Goal: Complete application form

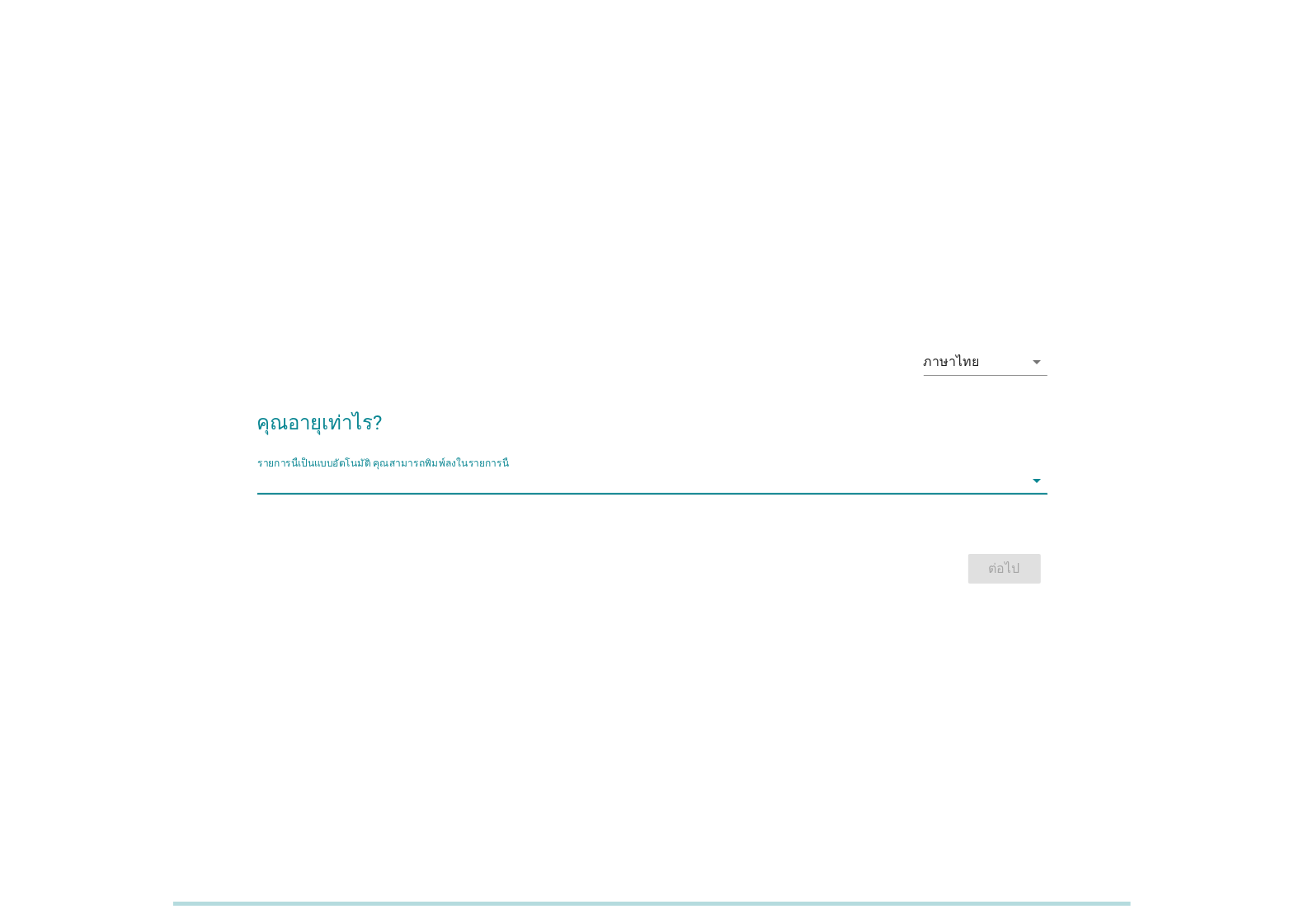
click at [679, 484] on input "รายการนี้เป็นแบบอัตโนมัติ คุณสามารถพิมพ์ลงในรายการนี้" at bounding box center [641, 480] width 767 height 26
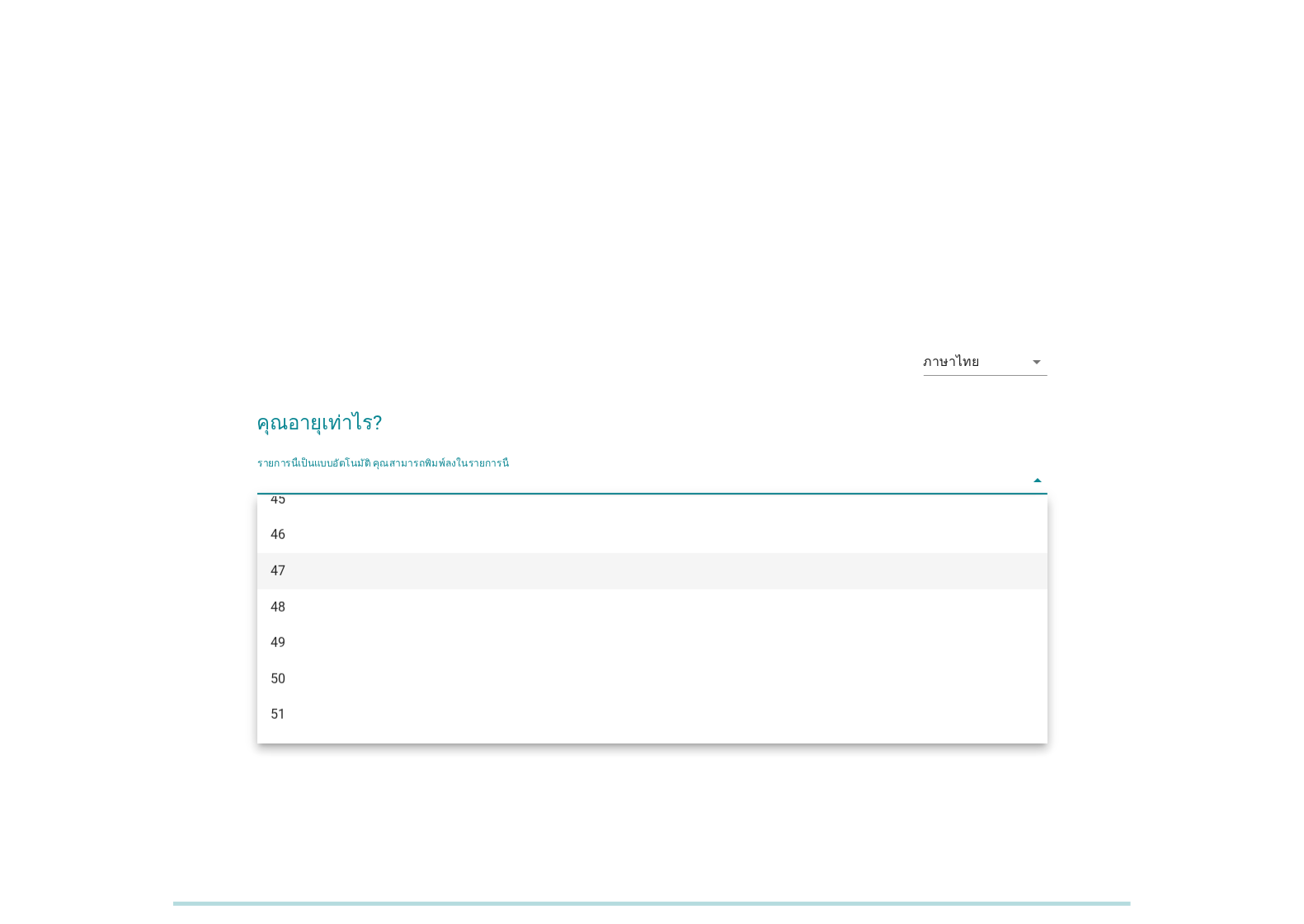
scroll to position [991, 0]
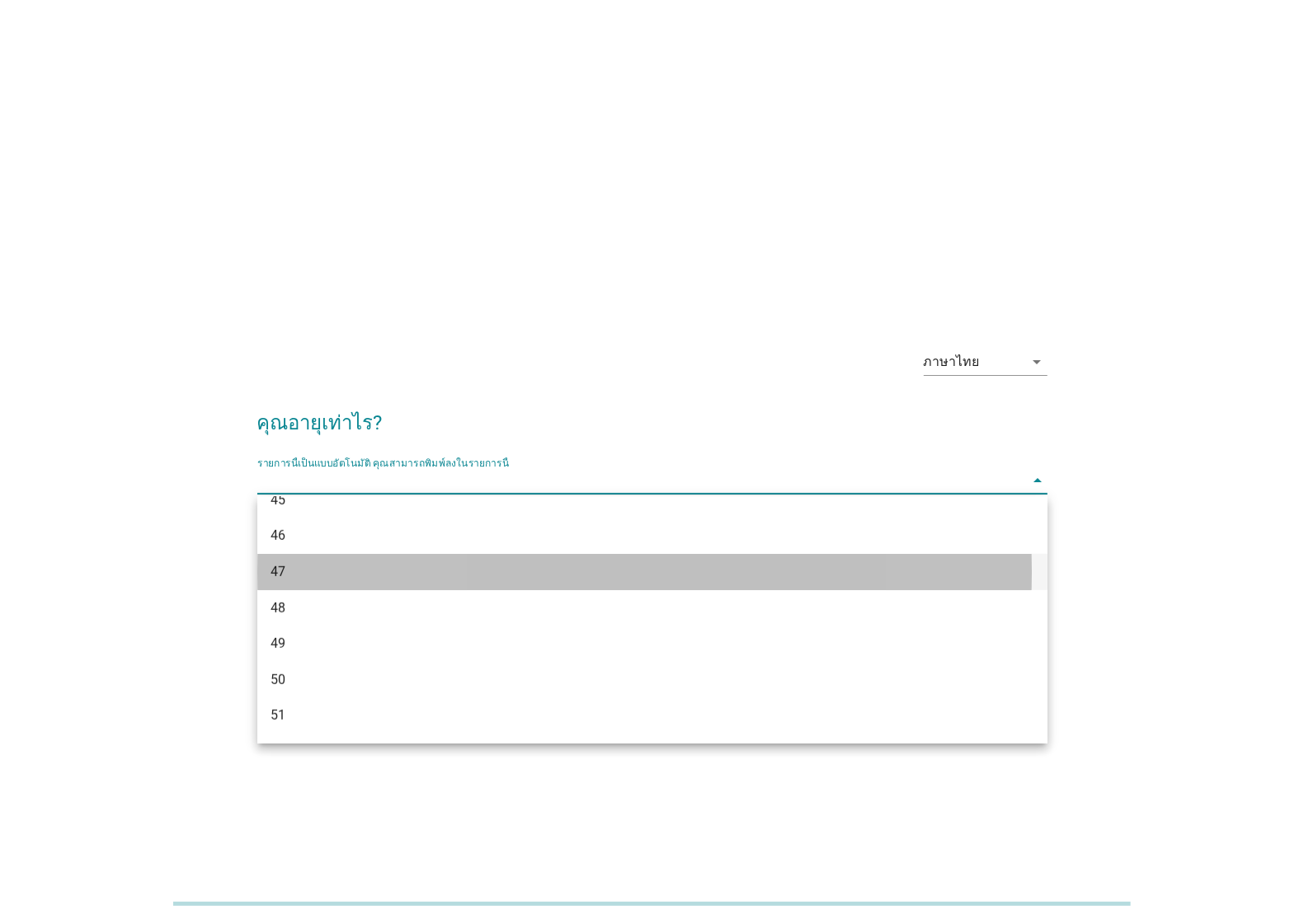
click at [280, 573] on div "47" at bounding box center [621, 572] width 700 height 20
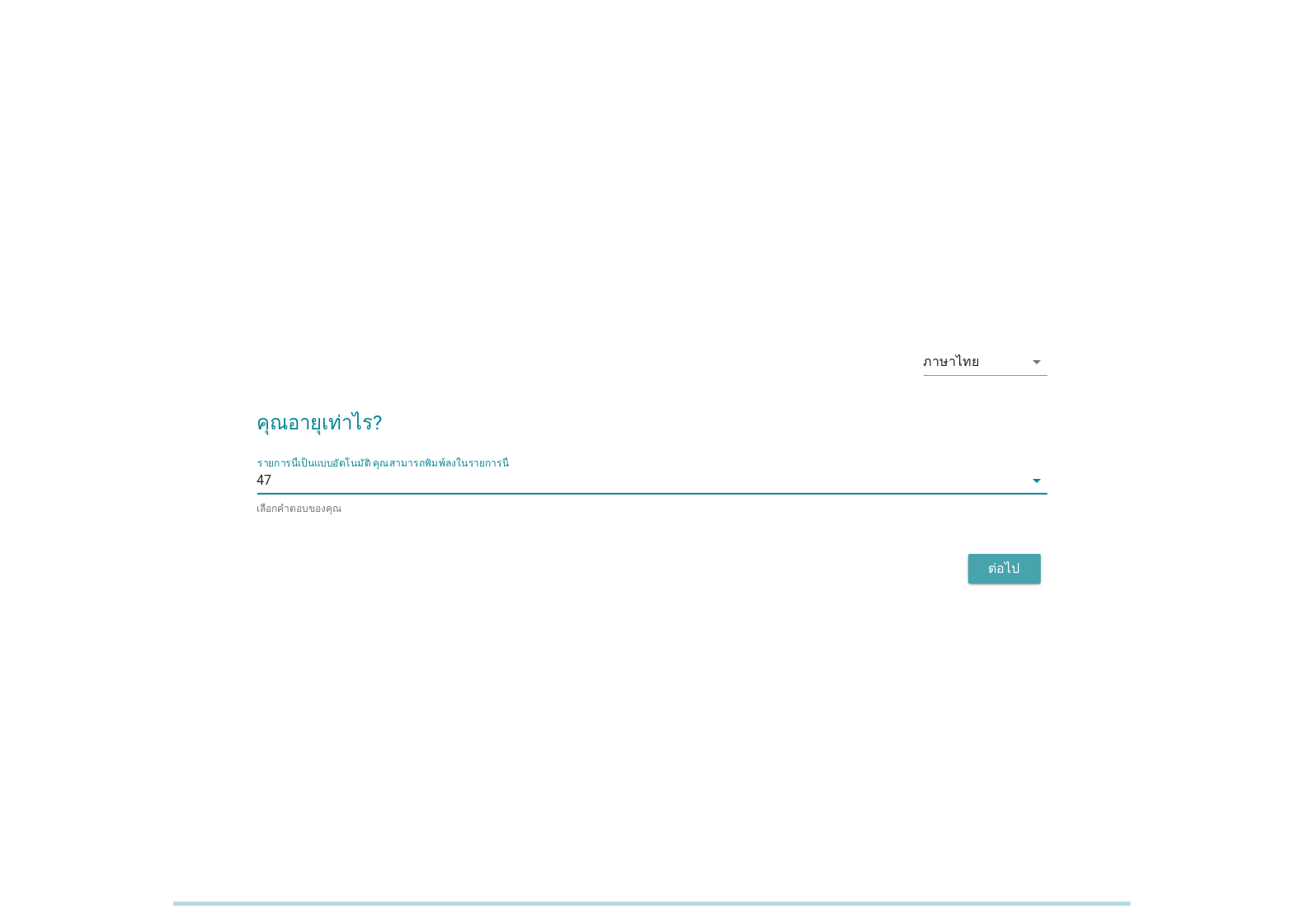
click at [1008, 566] on div "ต่อไป" at bounding box center [1005, 568] width 46 height 20
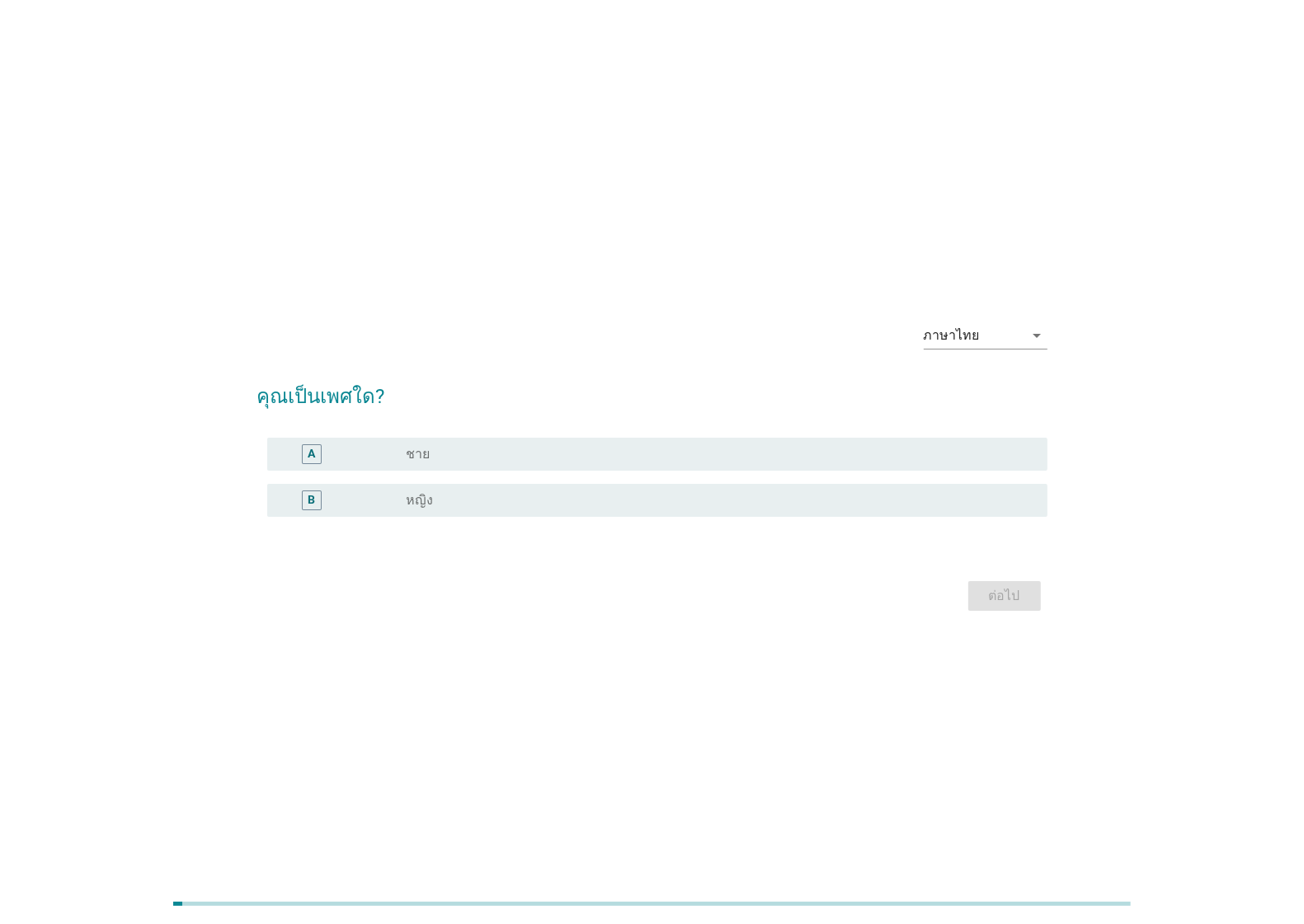
drag, startPoint x: 418, startPoint y: 442, endPoint x: 440, endPoint y: 441, distance: 22.0
click at [439, 441] on div "A radio_button_unchecked ชาย" at bounding box center [657, 454] width 780 height 33
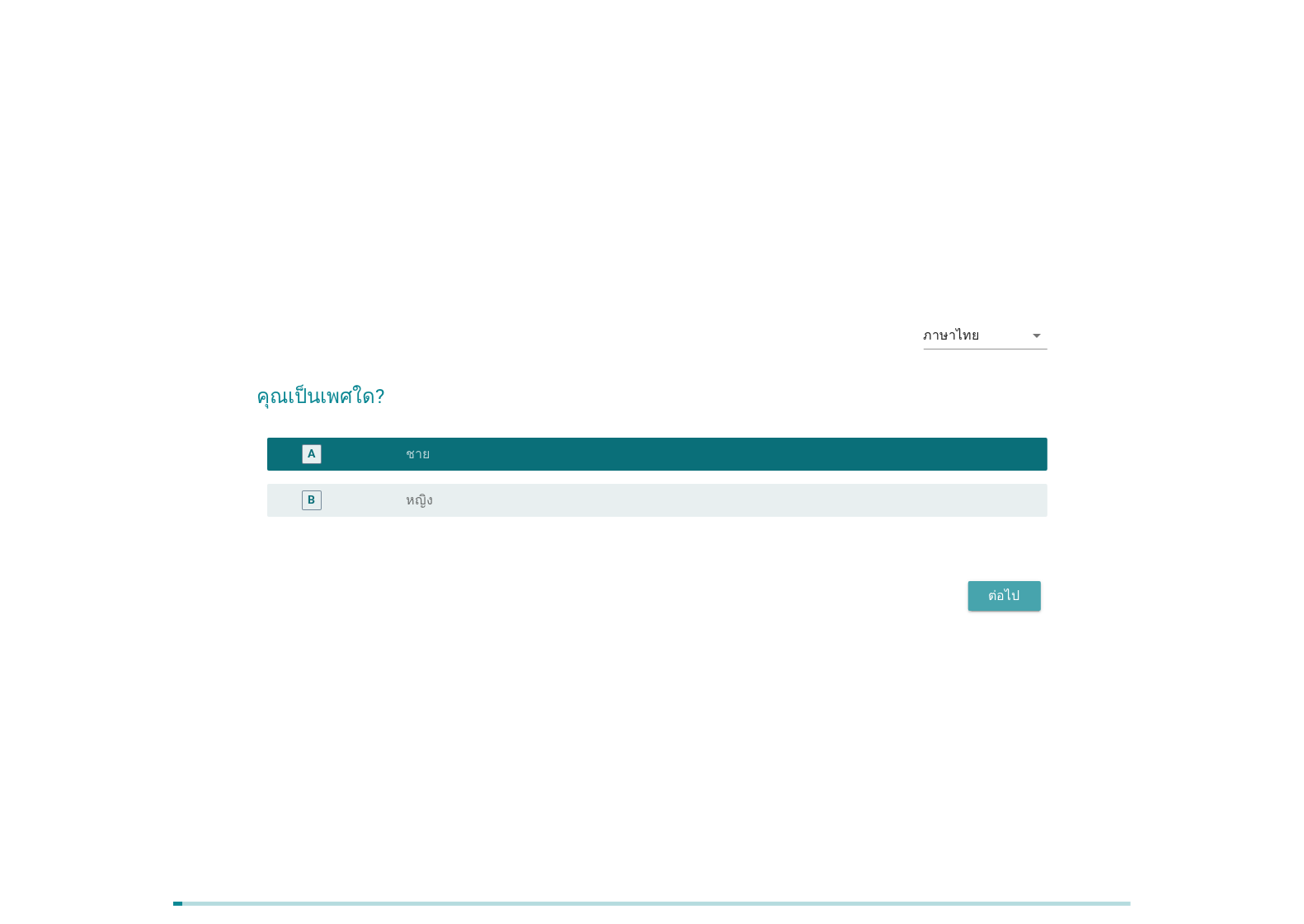
click at [995, 608] on button "ต่อไป" at bounding box center [1004, 596] width 72 height 30
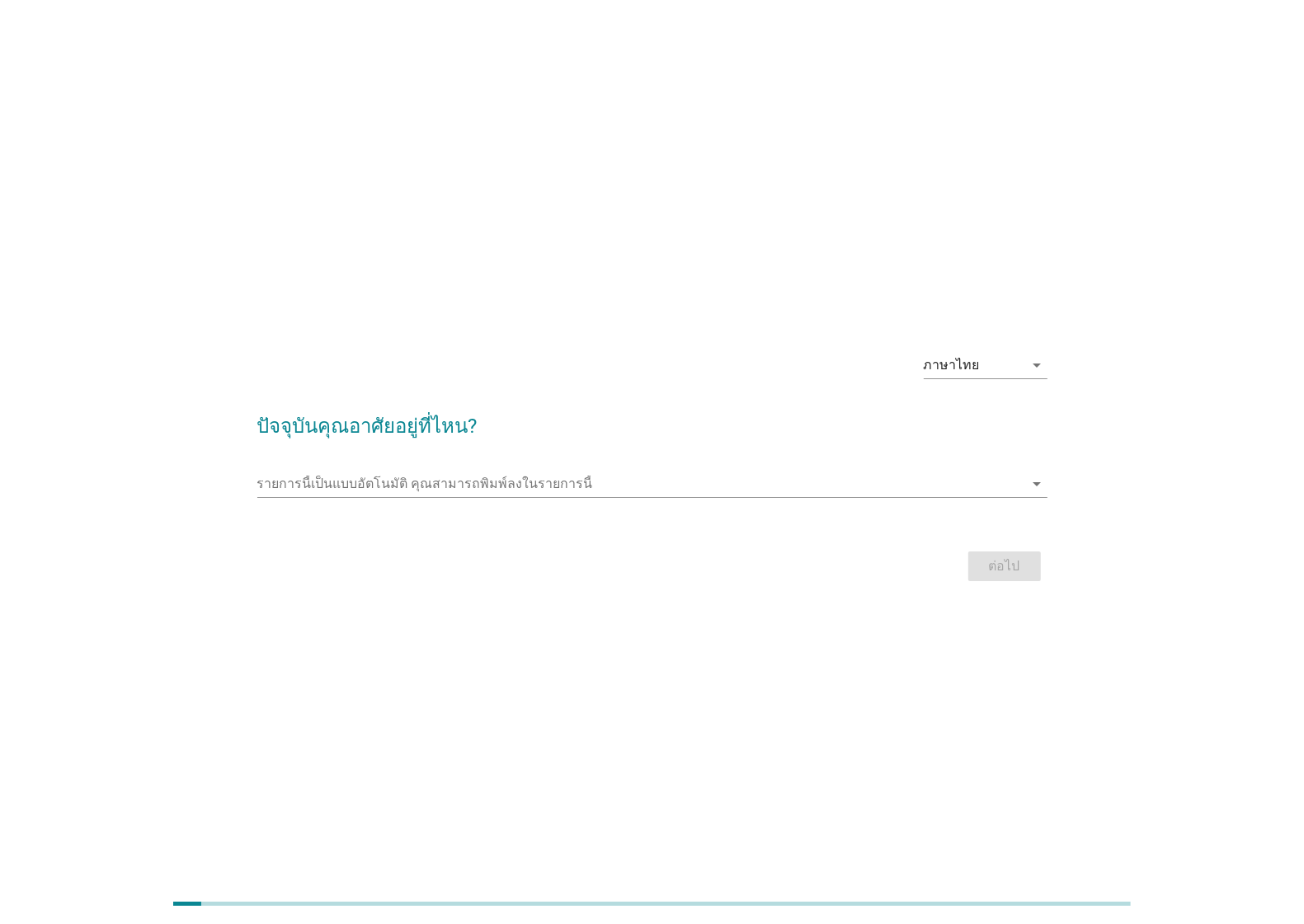
click at [495, 453] on form "ปัจจุบันคุณอาศัยอยู่ที่ไหน? รายการนี้เป็นแบบอัตโนมัติ [PERSON_NAME]พิมพ์ลงในราย…" at bounding box center [653, 491] width 790 height 191
click at [497, 464] on div "รายการนี้เป็นแบบอัตโนมัติ [PERSON_NAME]พิมพ์ลงในรายการนี้ arrow_drop_down" at bounding box center [653, 487] width 790 height 53
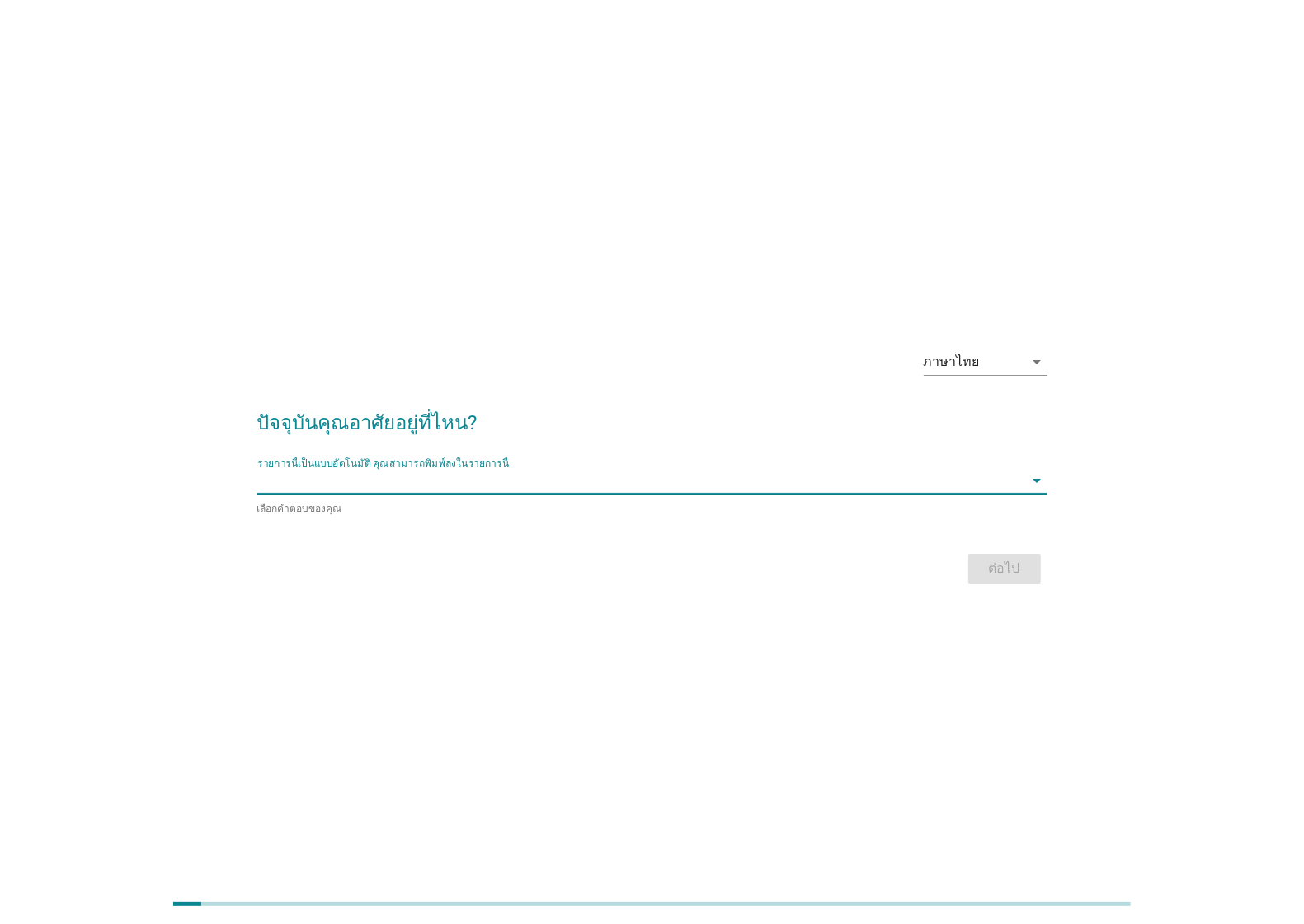
click at [488, 479] on input "รายการนี้เป็นแบบอัตโนมัติ คุณสามารถพิมพ์ลงในรายการนี้" at bounding box center [641, 480] width 767 height 26
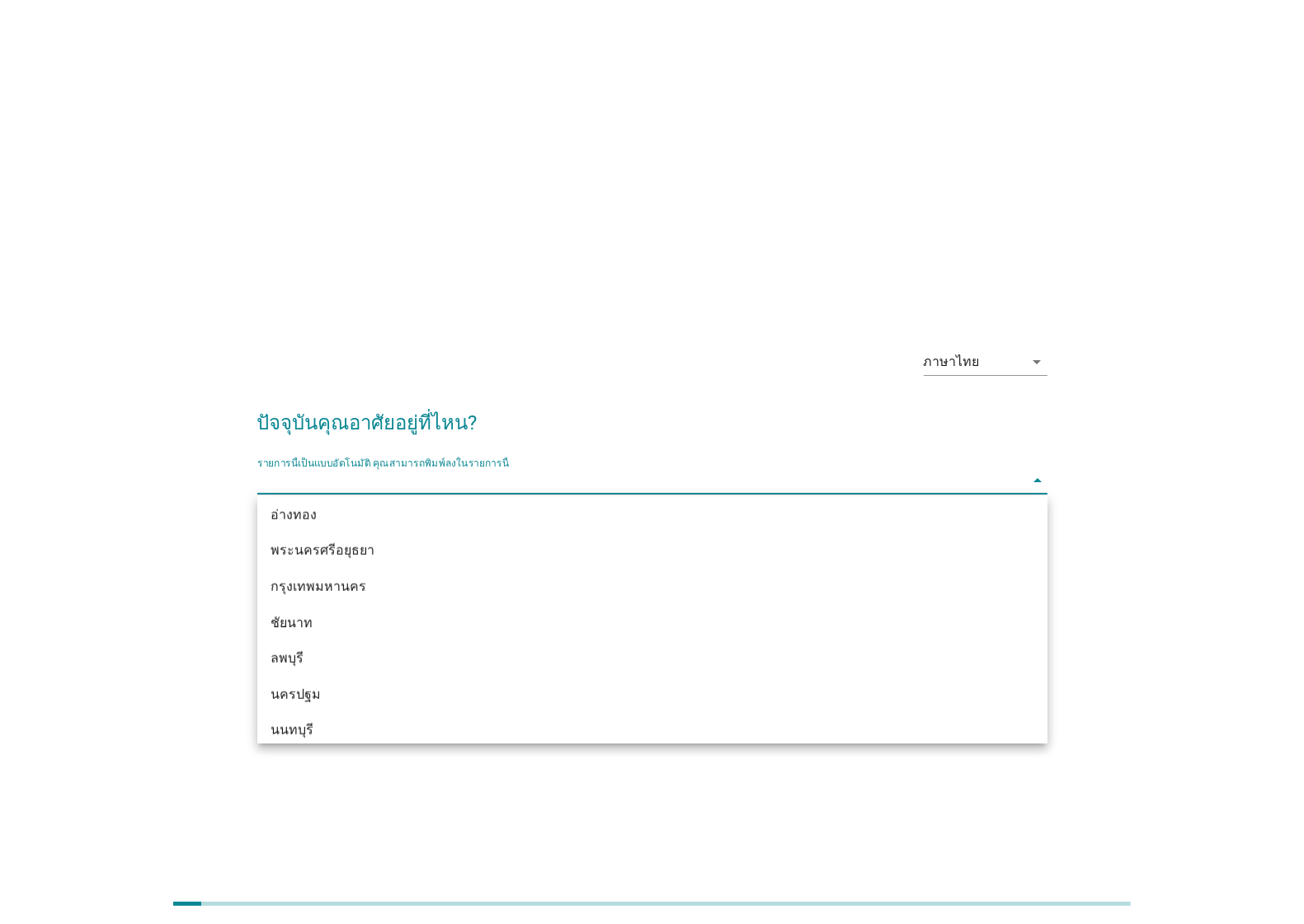
scroll to position [1337, 0]
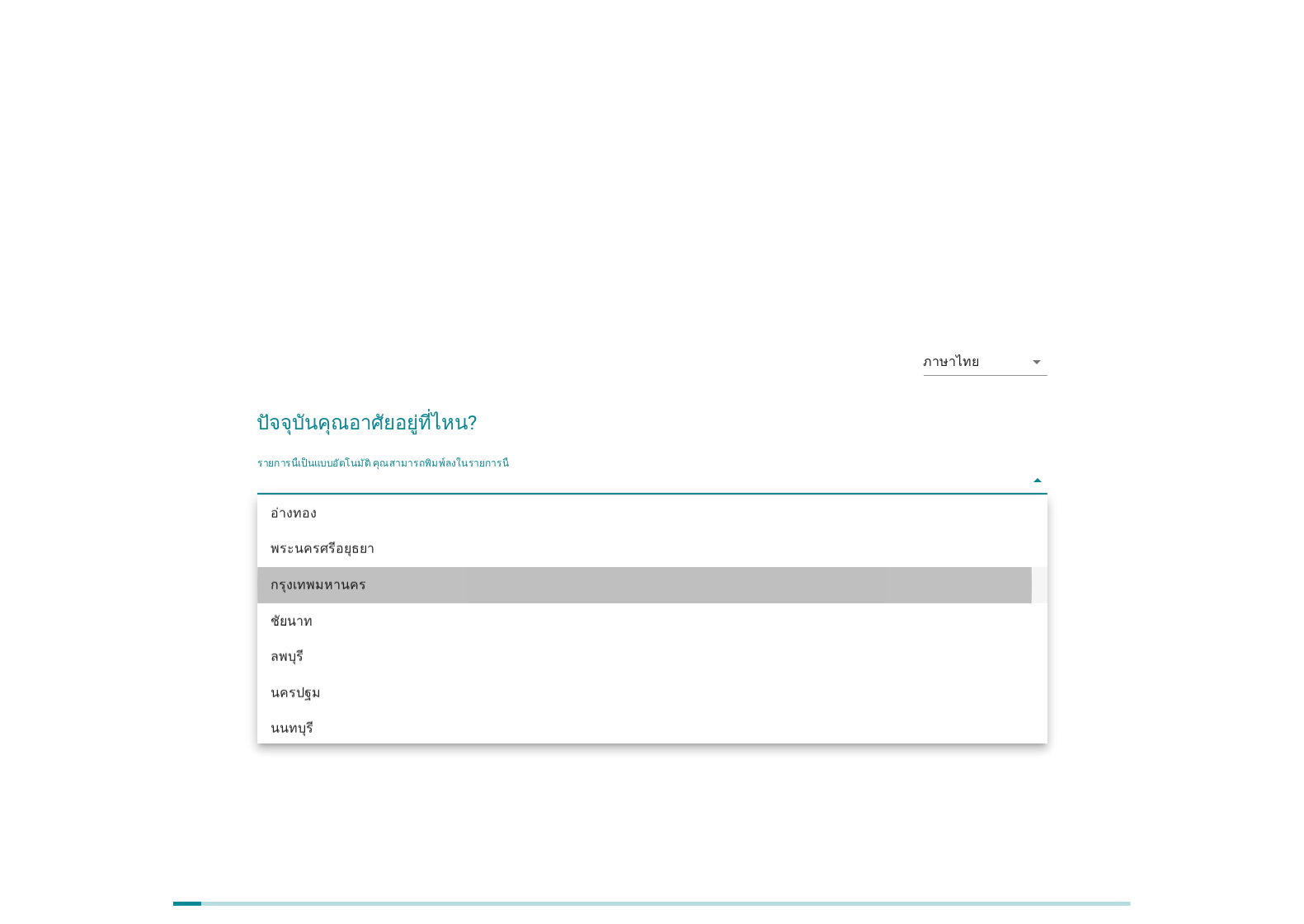
click at [353, 577] on div "กรุงเทพมหานคร" at bounding box center [621, 585] width 700 height 20
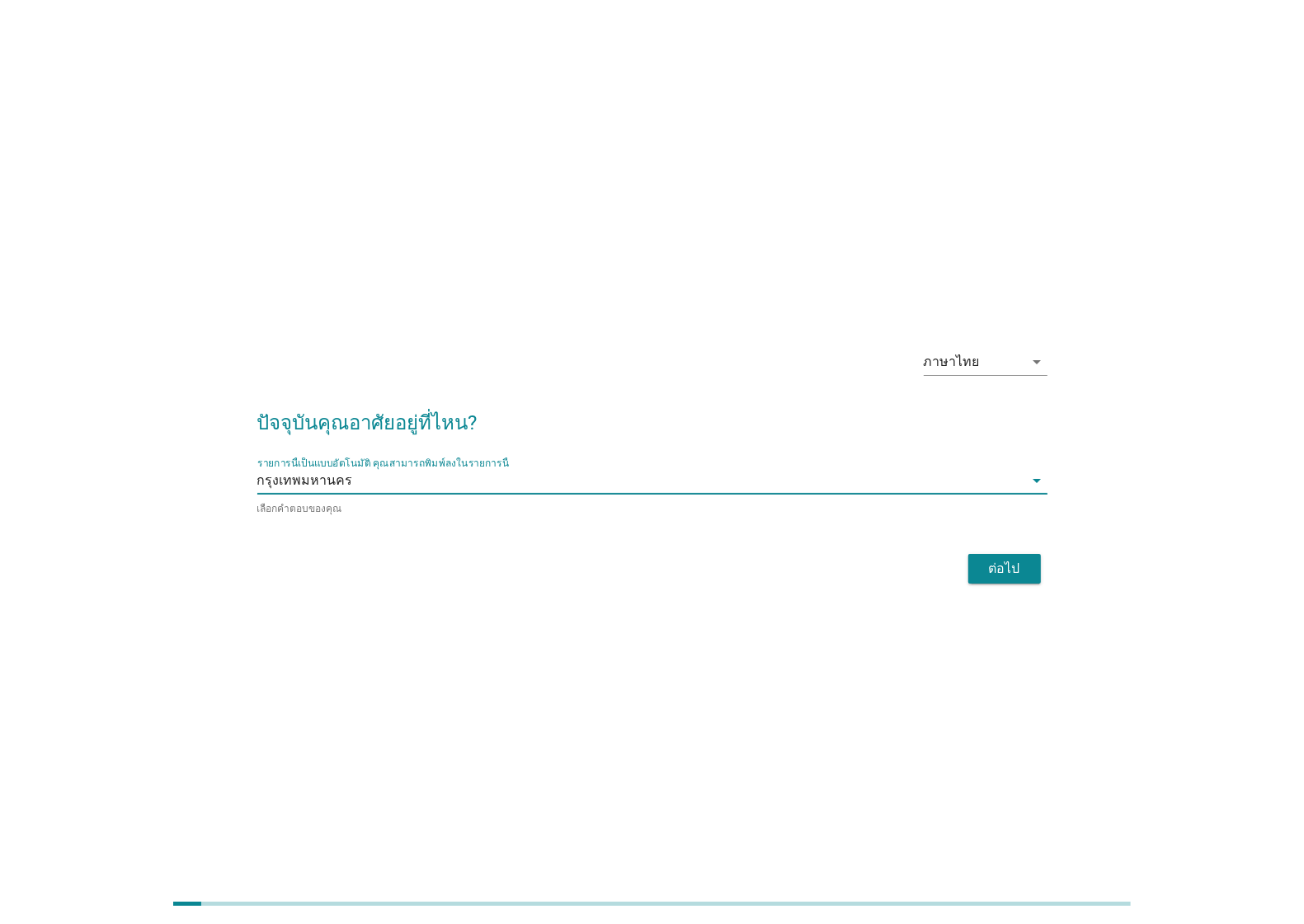
click at [999, 550] on div "ต่อไป" at bounding box center [653, 568] width 790 height 39
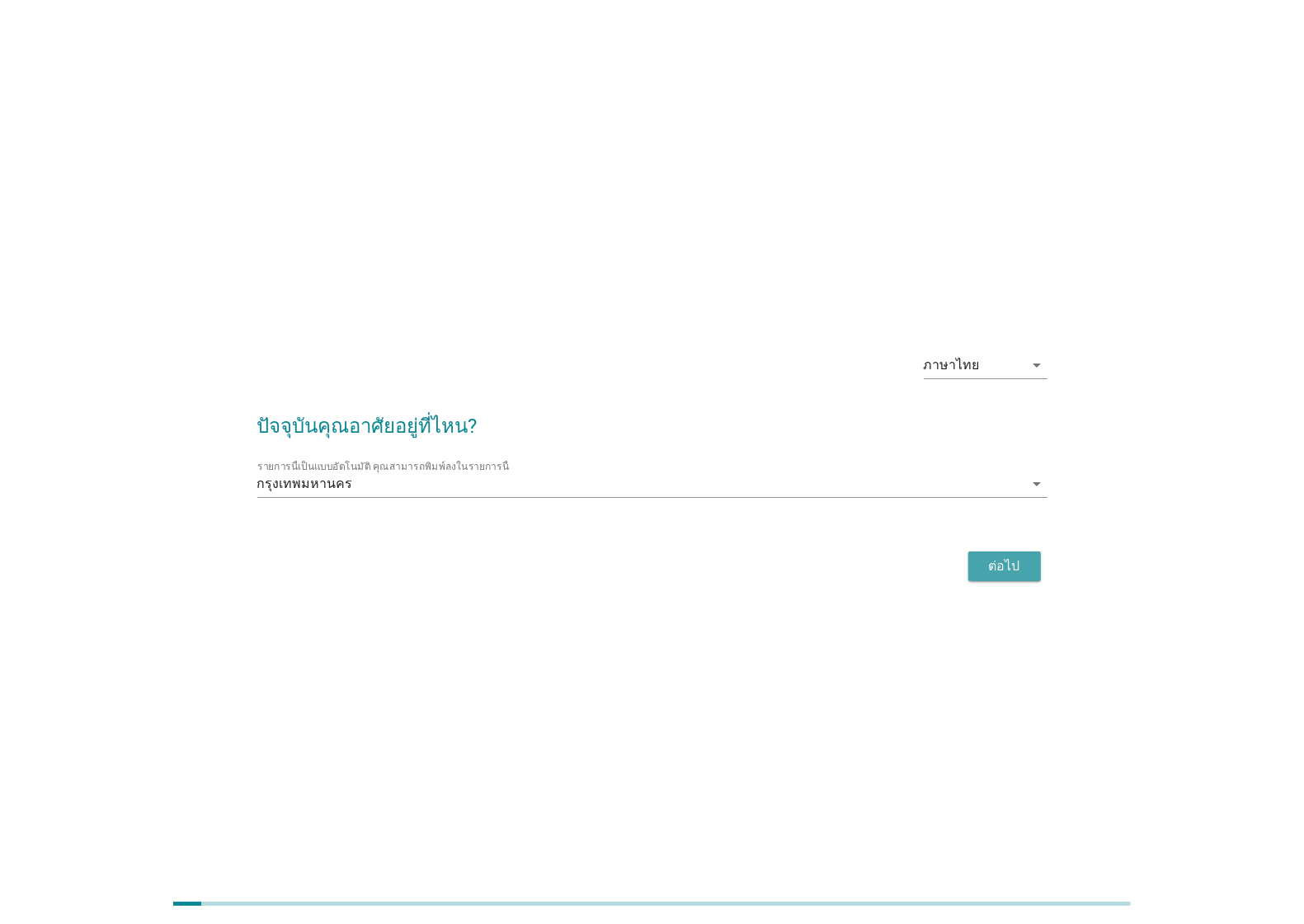
click at [1000, 563] on div "ต่อไป" at bounding box center [1005, 566] width 46 height 20
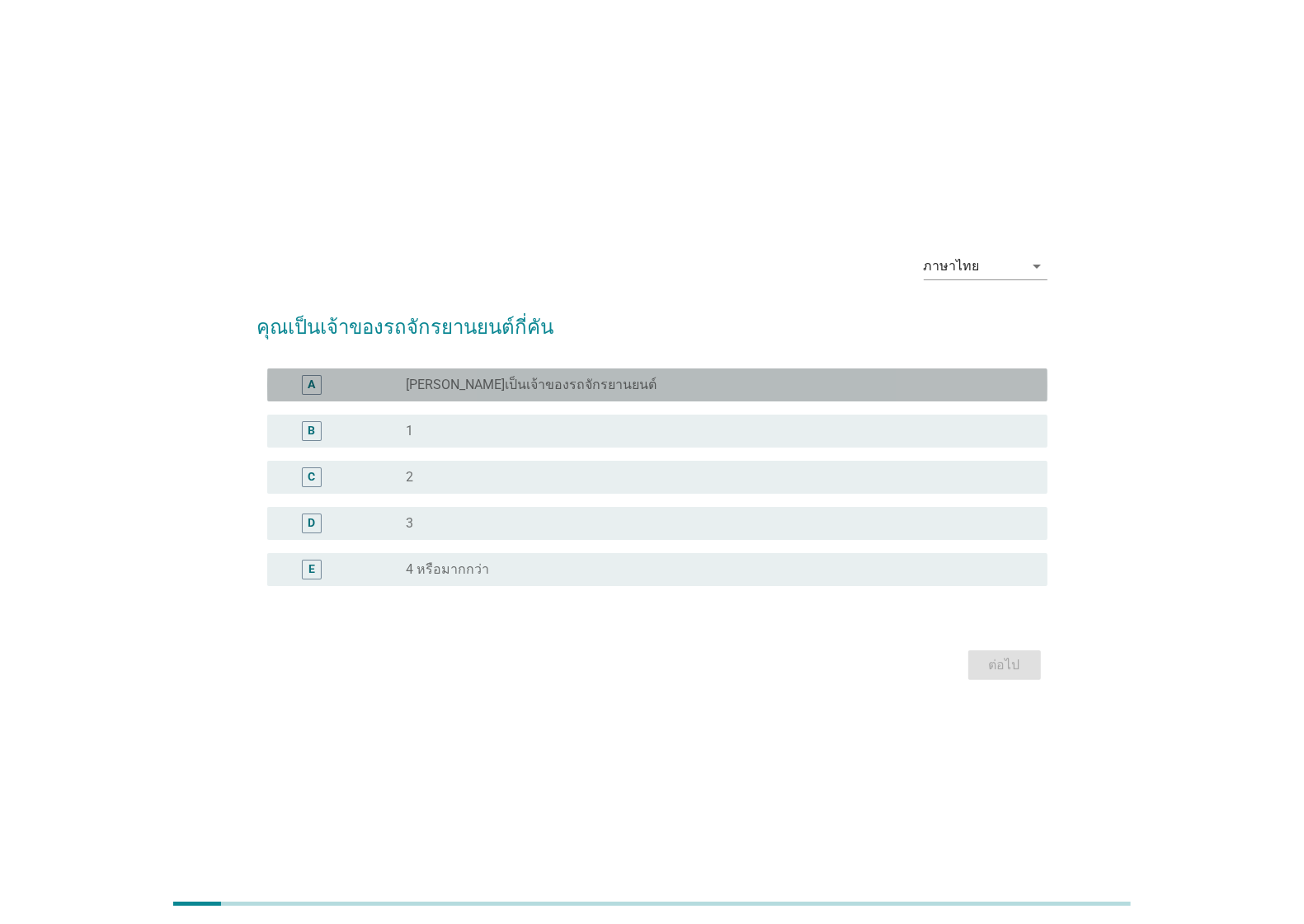
click at [607, 379] on div "radio_button_unchecked [PERSON_NAME]เป็นเจ้าของรถจักรยานยนต์" at bounding box center [713, 385] width 615 height 17
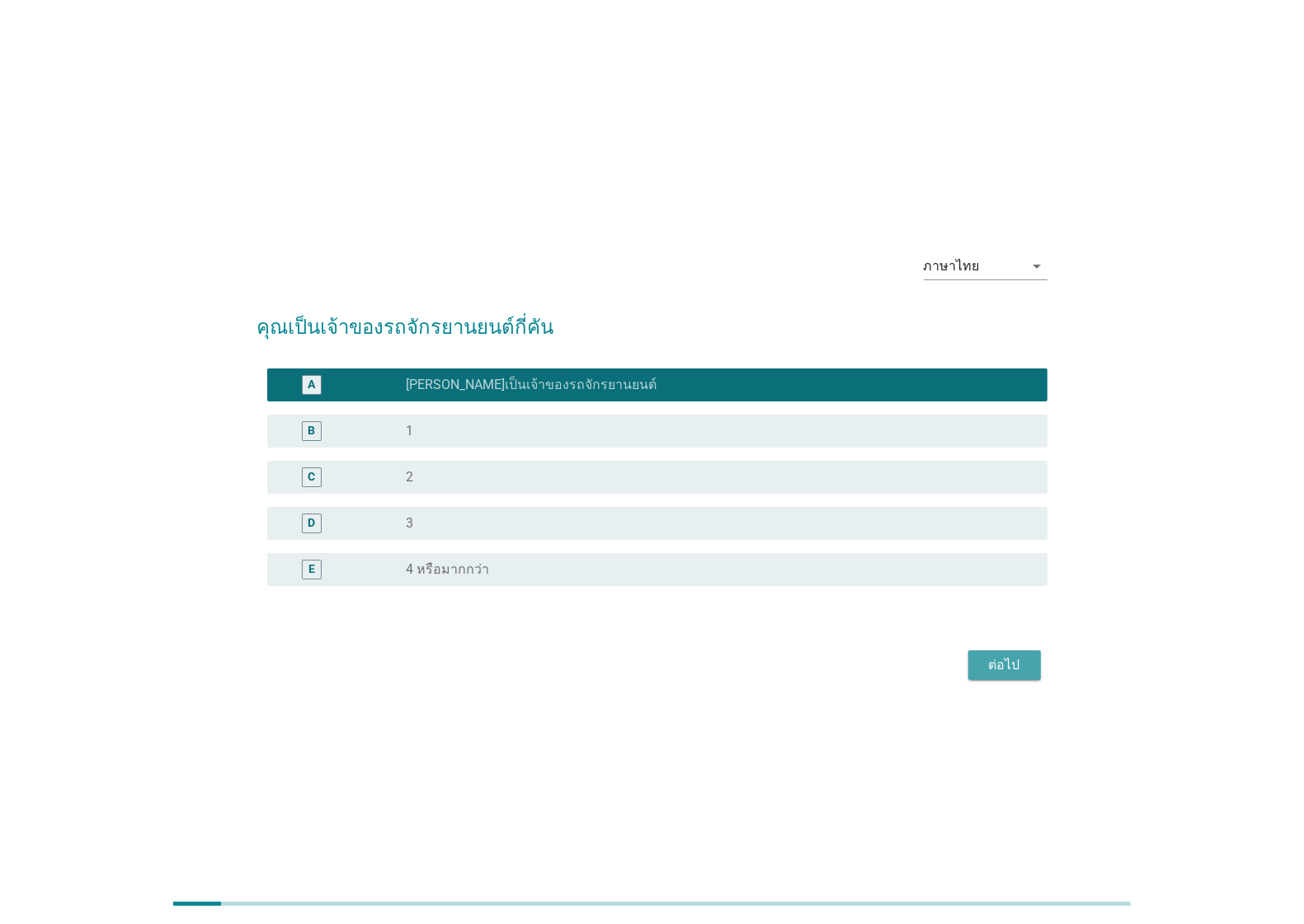
click at [991, 657] on div "ต่อไป" at bounding box center [1005, 665] width 46 height 20
